Goal: Information Seeking & Learning: Learn about a topic

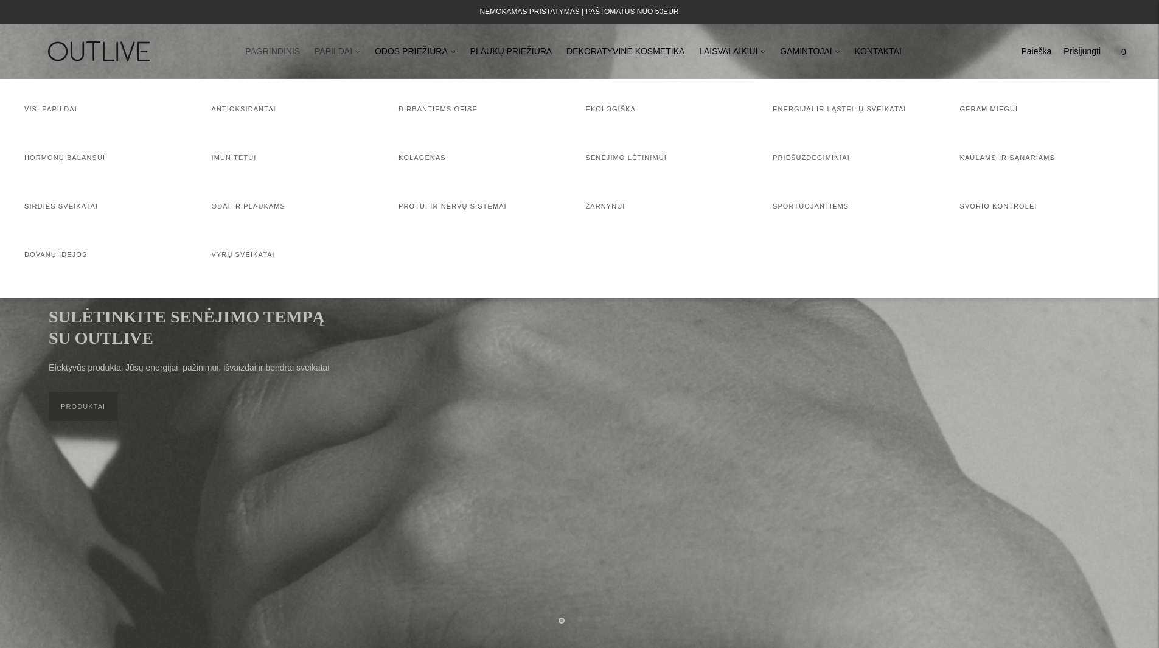
click at [360, 53] on icon at bounding box center [357, 51] width 5 height 5
click at [46, 110] on link "Visi papildai" at bounding box center [50, 108] width 53 height 7
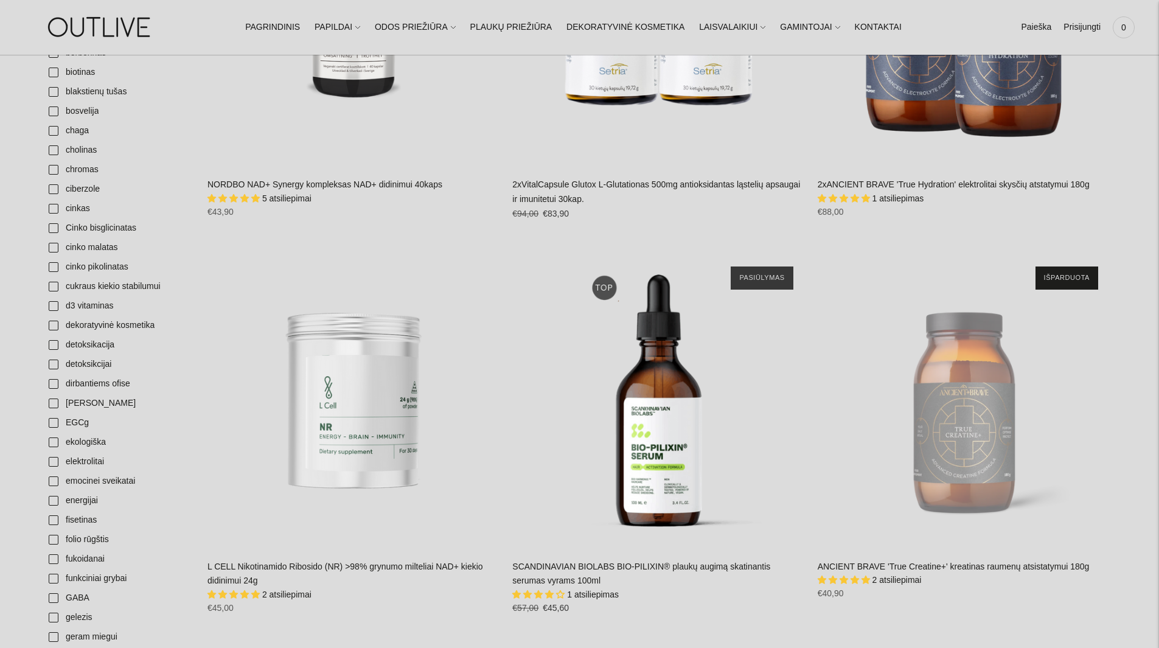
scroll to position [1156, 0]
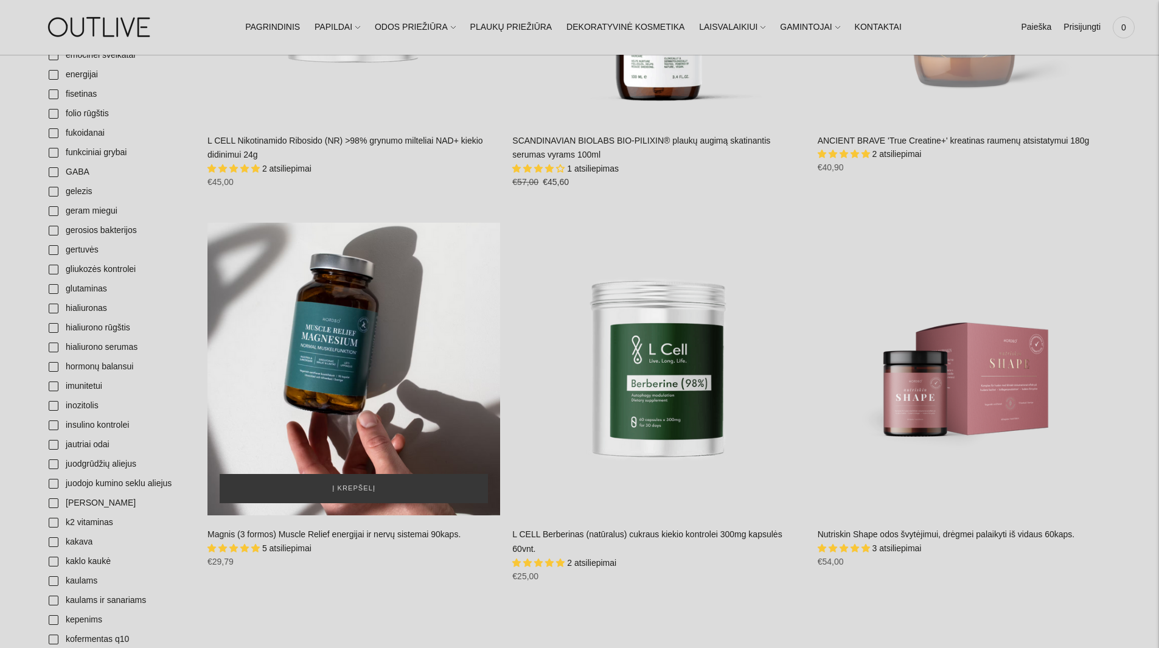
click at [308, 401] on div "Magnis (3 formos) Muscle Relief energijai ir nervų sistemai 90kaps.\a" at bounding box center [353, 369] width 293 height 293
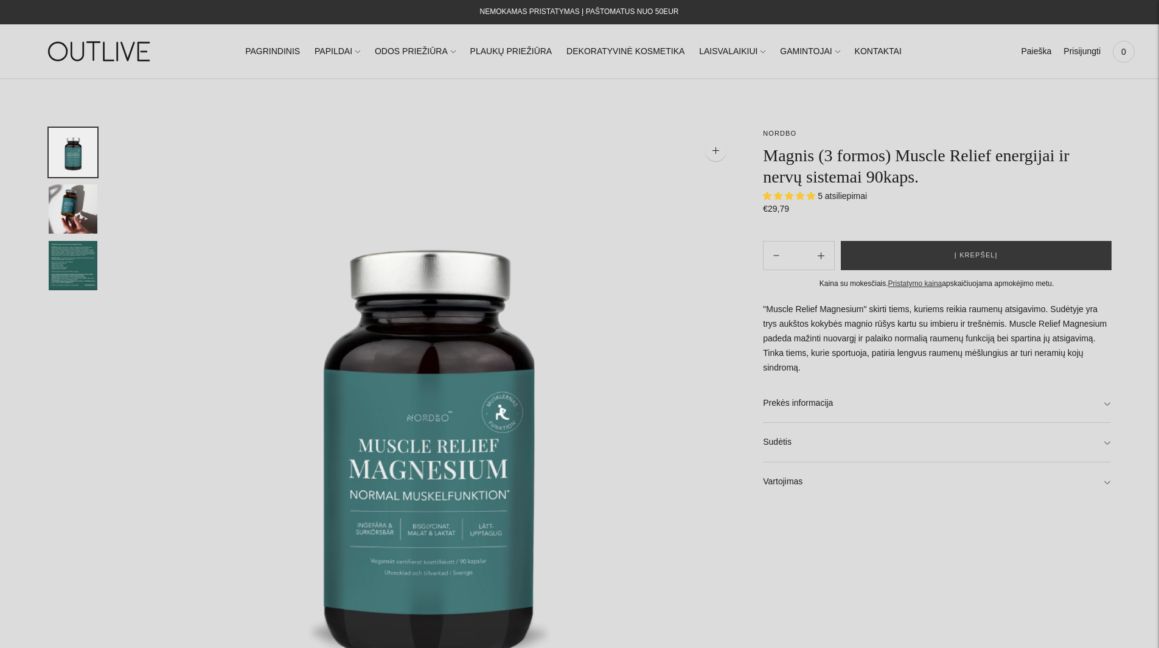
select select "**********"
click at [63, 254] on img "Translation missing: en.general.accessibility.image_thumbail" at bounding box center [73, 265] width 49 height 49
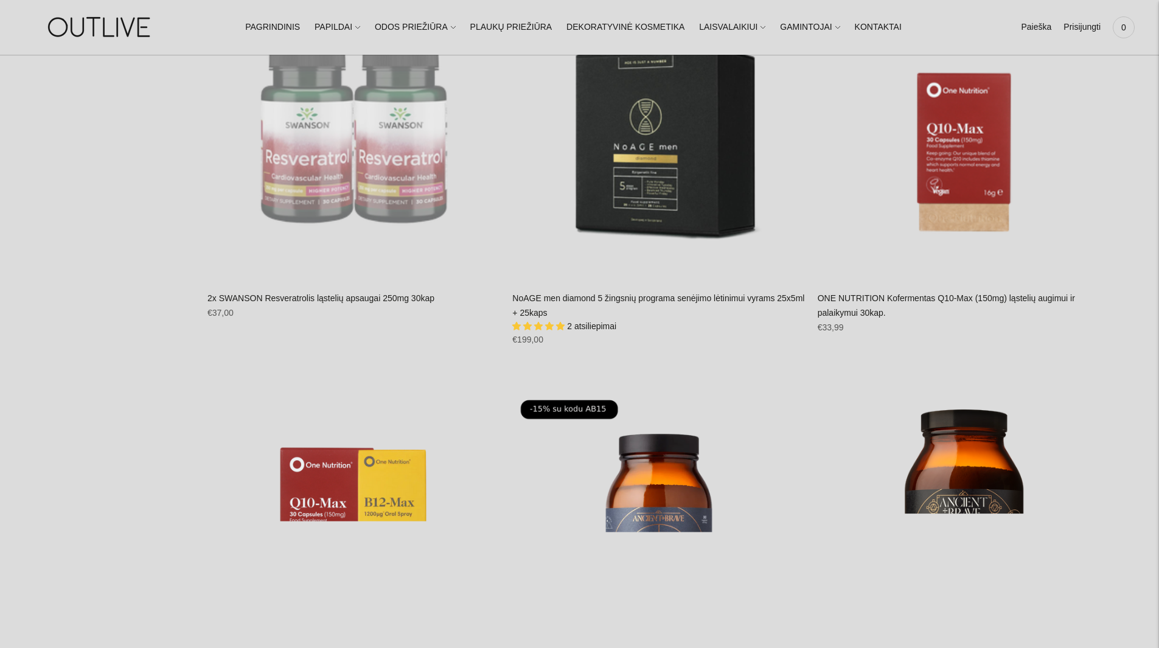
scroll to position [6206, 0]
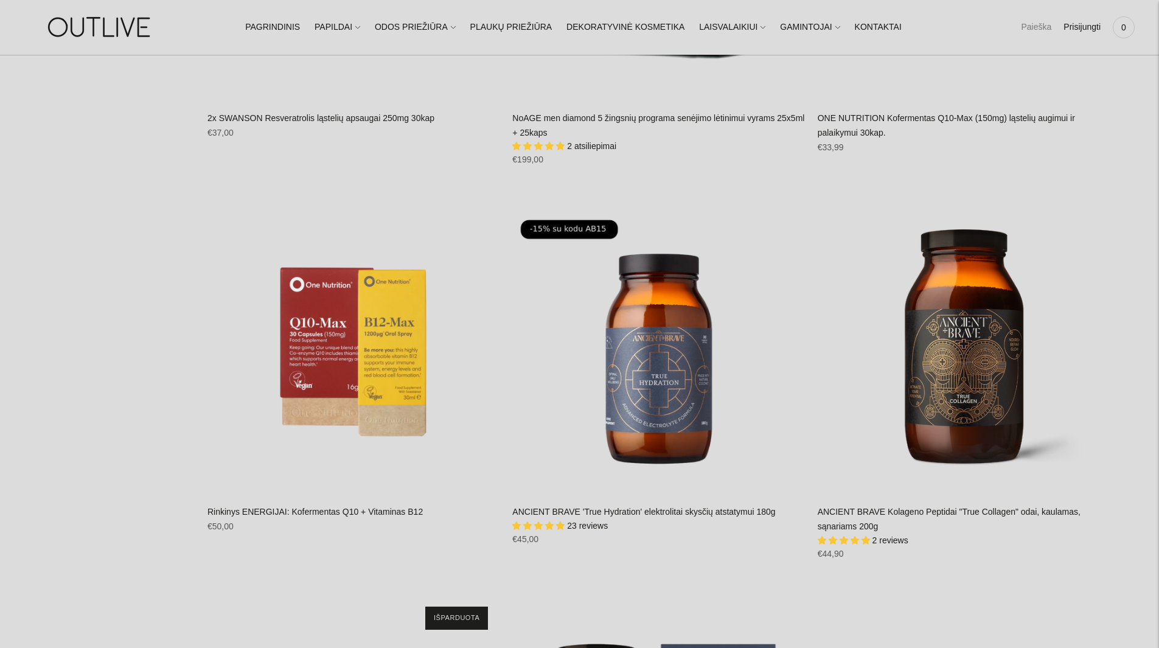
click at [1040, 28] on link "Paieška" at bounding box center [1036, 27] width 30 height 27
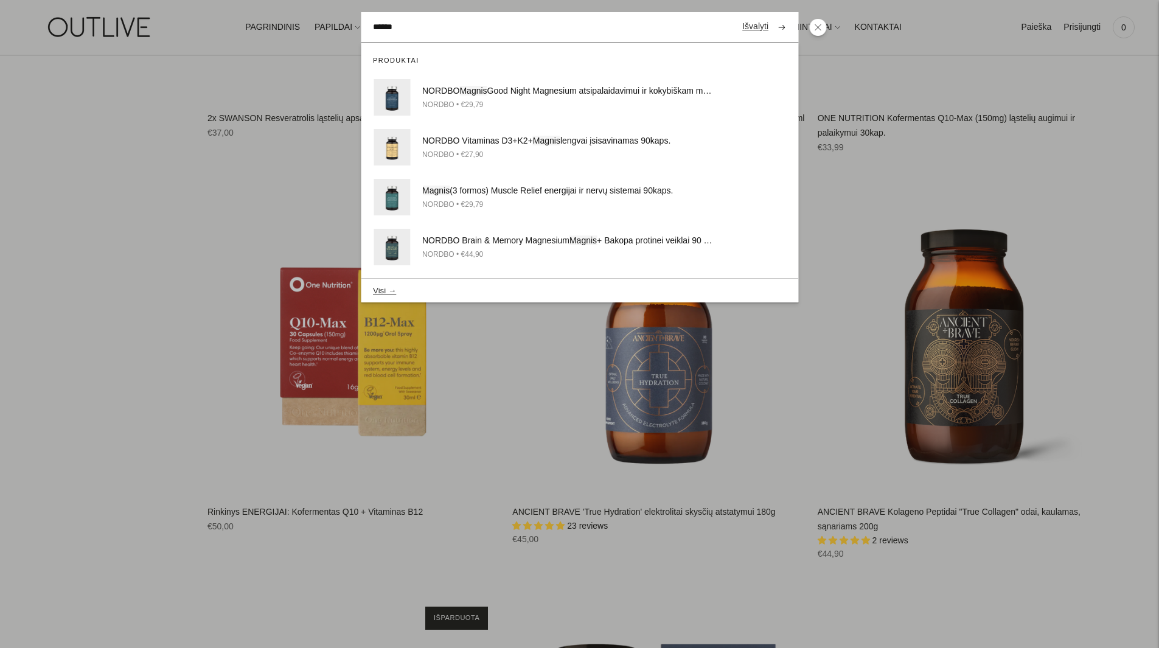
type input "******"
click at [771, 15] on button "submit" at bounding box center [781, 27] width 21 height 24
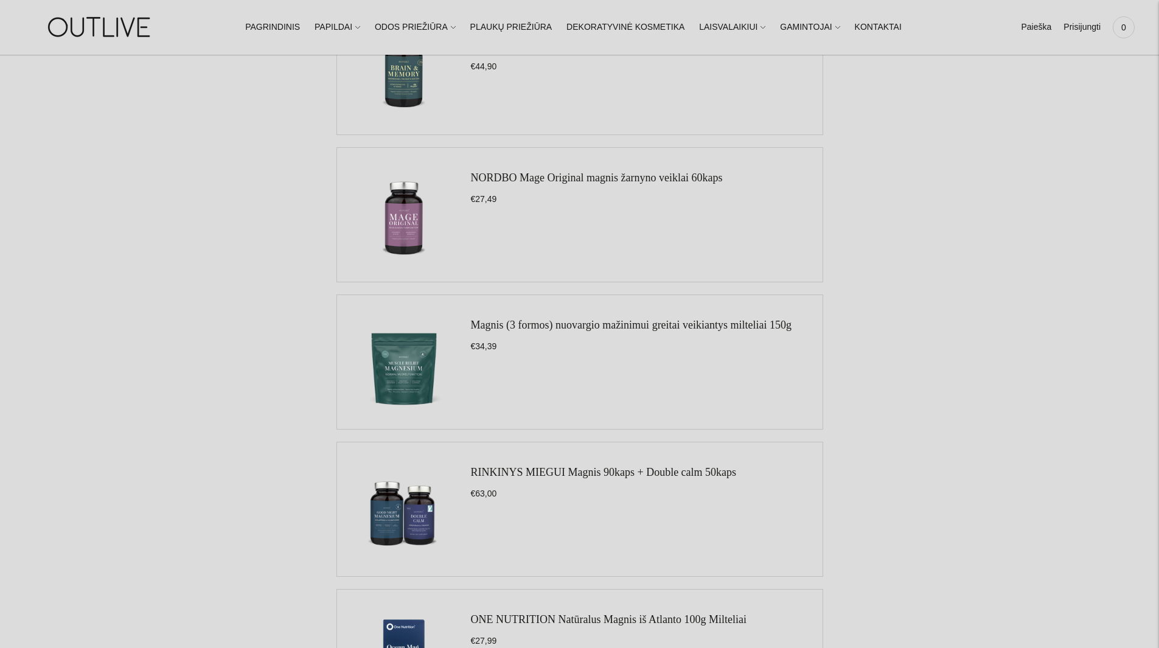
scroll to position [669, 0]
click at [419, 357] on img at bounding box center [404, 362] width 110 height 110
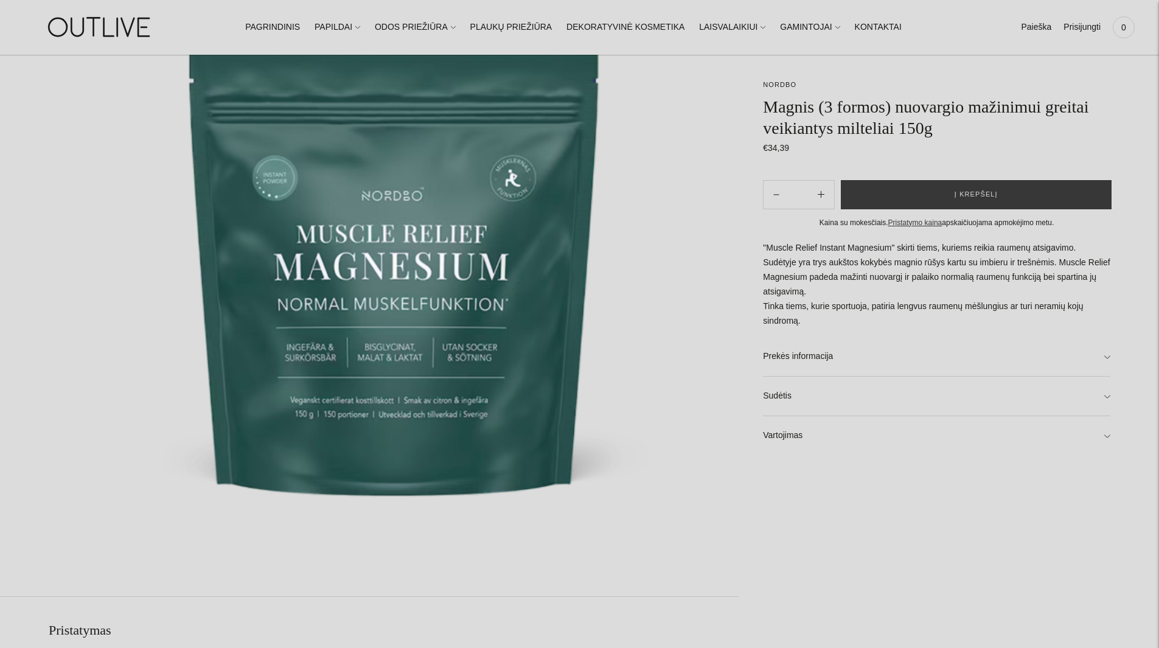
scroll to position [243, 0]
click at [818, 399] on link "Sudėtis" at bounding box center [936, 396] width 347 height 39
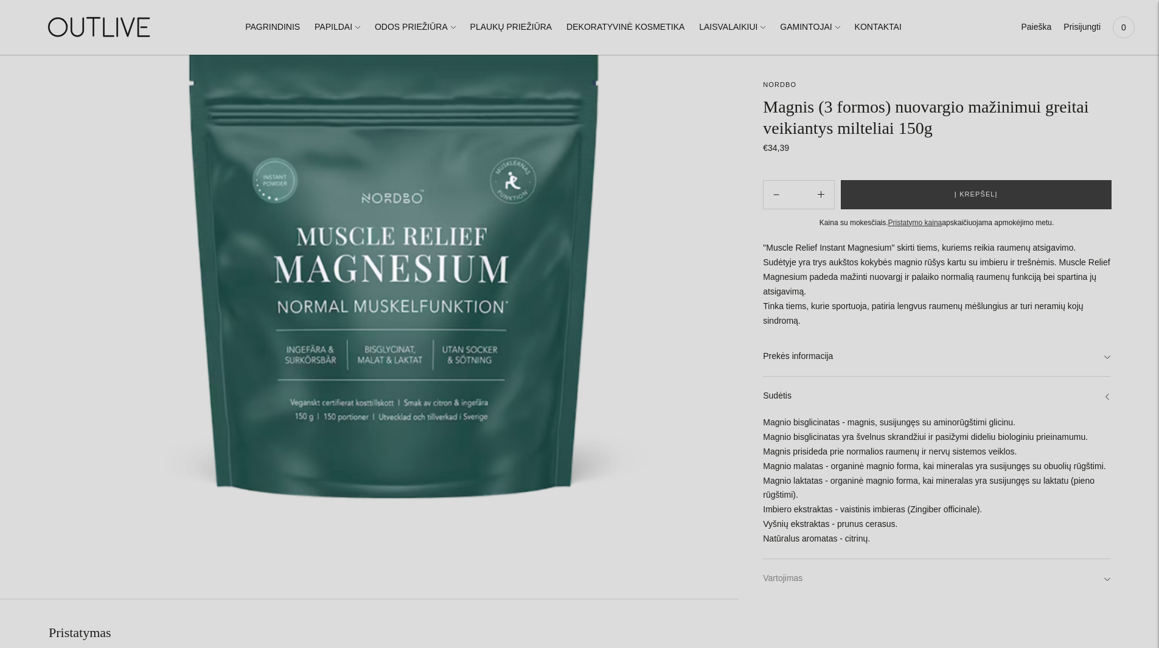
click at [801, 579] on link "Vartojimas" at bounding box center [936, 578] width 347 height 39
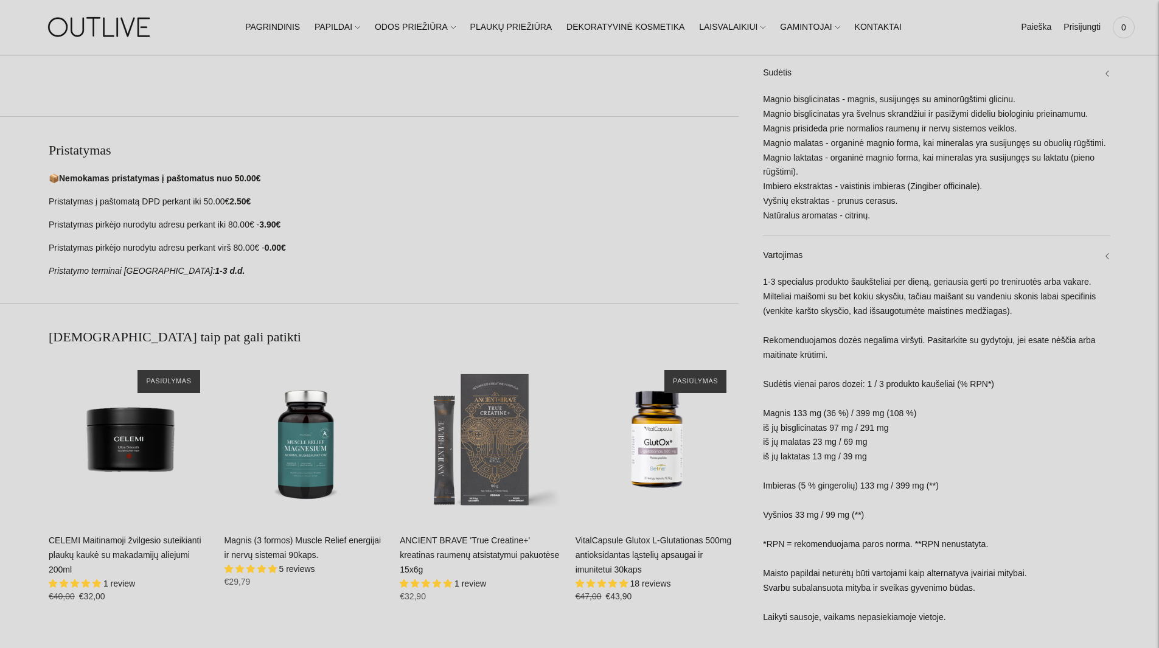
scroll to position [730, 0]
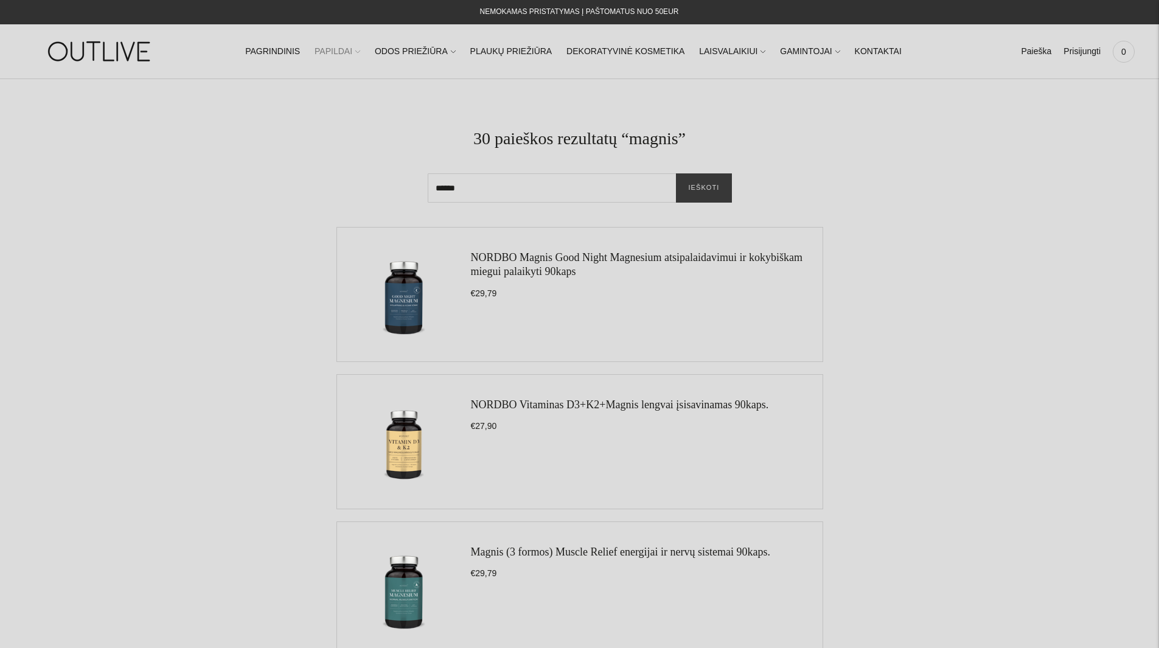
click at [360, 49] on link "PAPILDAI" at bounding box center [338, 51] width 46 height 27
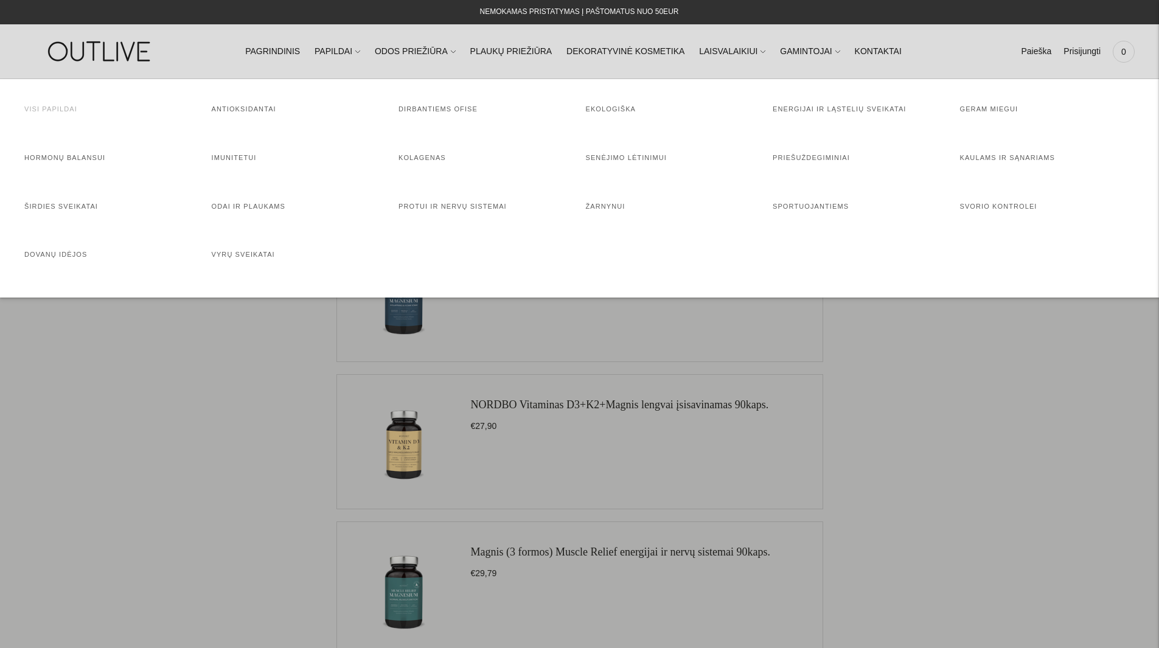
click at [57, 106] on link "Visi papildai" at bounding box center [50, 108] width 53 height 7
